Goal: Transaction & Acquisition: Book appointment/travel/reservation

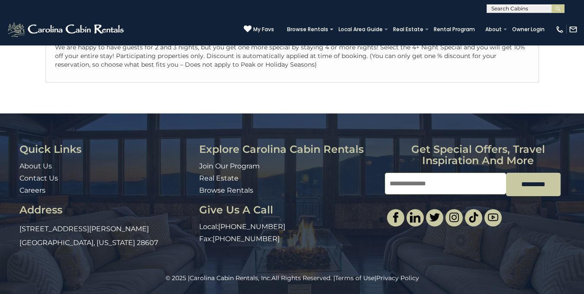
scroll to position [262, 0]
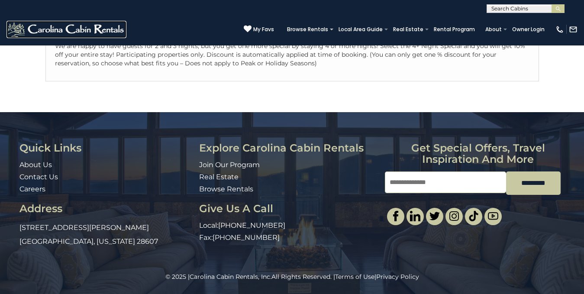
click at [78, 25] on img at bounding box center [66, 29] width 120 height 17
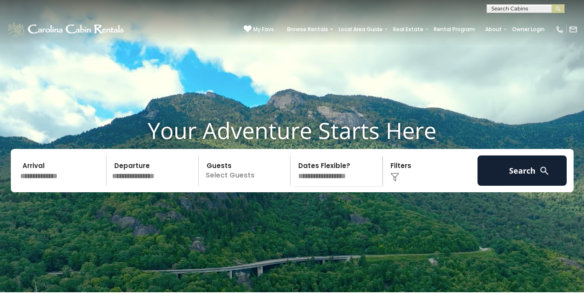
click at [47, 186] on input "text" at bounding box center [62, 171] width 90 height 30
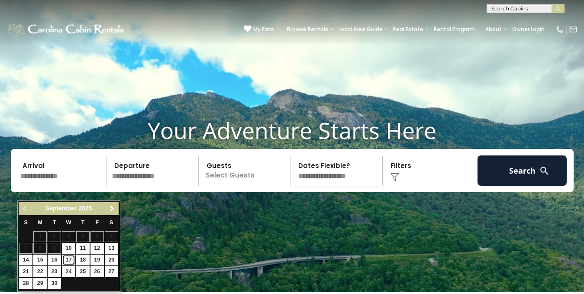
click at [64, 257] on link "17" at bounding box center [68, 260] width 13 height 11
type input "*******"
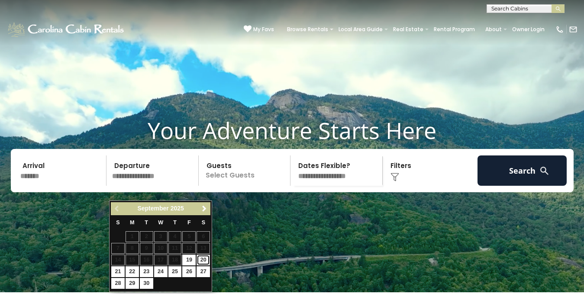
click at [206, 259] on link "20" at bounding box center [203, 260] width 13 height 11
type input "*******"
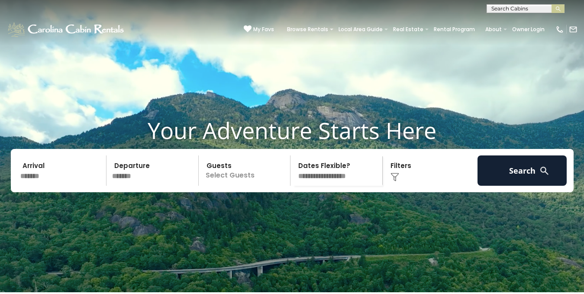
click at [246, 186] on p "Select Guests" at bounding box center [245, 171] width 89 height 30
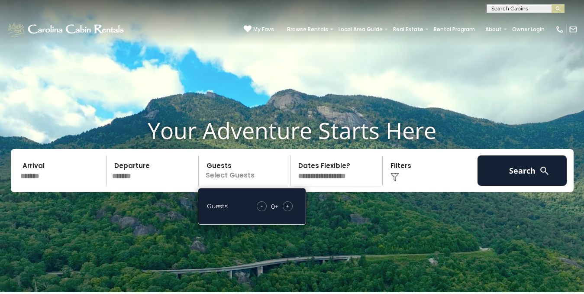
click at [287, 211] on span "+" at bounding box center [287, 206] width 3 height 9
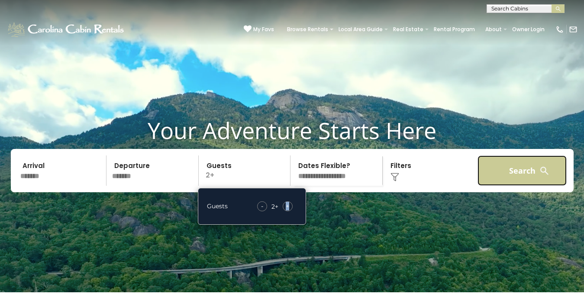
click at [527, 186] on button "Search" at bounding box center [523, 171] width 90 height 30
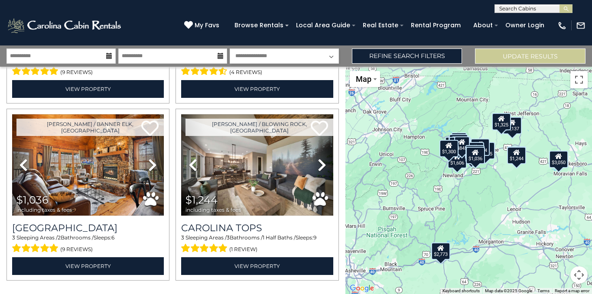
scroll to position [2482, 0]
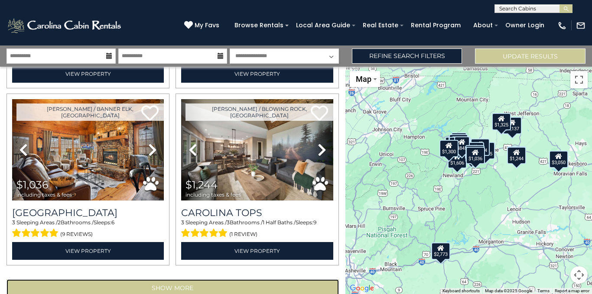
click at [259, 279] on button "Show More" at bounding box center [172, 287] width 332 height 17
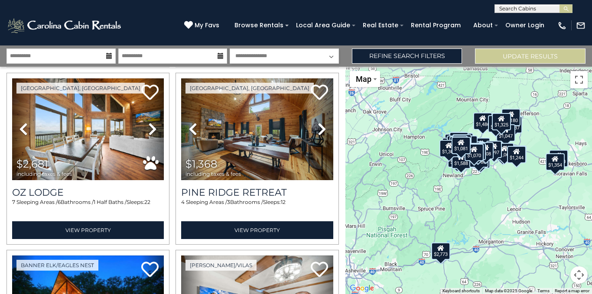
scroll to position [3043, 0]
